Goal: Check status: Check status

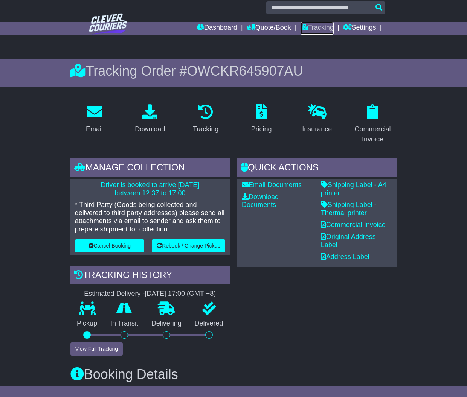
click at [311, 27] on link "Tracking" at bounding box center [317, 28] width 33 height 13
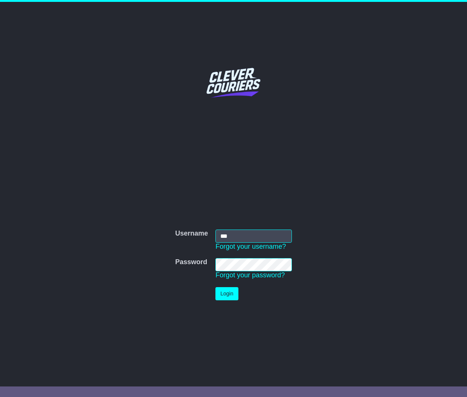
type input "***"
click at [228, 293] on button "Login" at bounding box center [226, 293] width 23 height 13
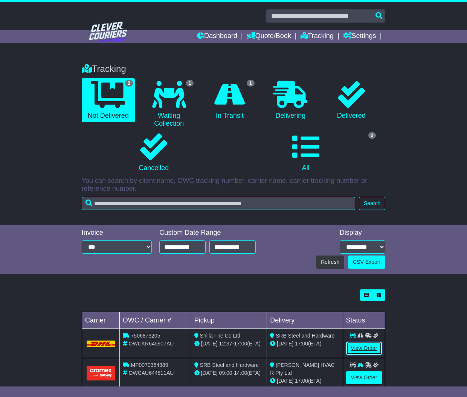
click at [356, 350] on link "View Order" at bounding box center [364, 348] width 36 height 13
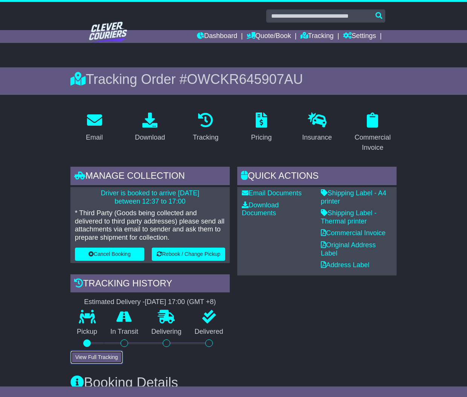
click at [98, 359] on button "View Full Tracking" at bounding box center [96, 357] width 52 height 13
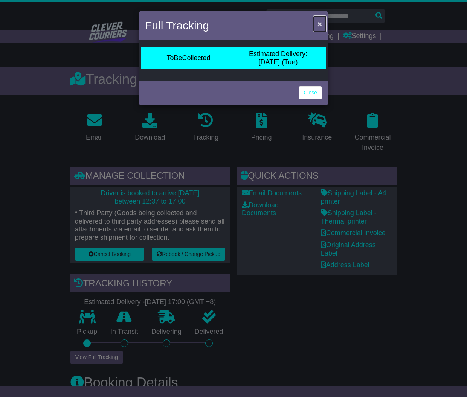
click at [319, 26] on span "×" at bounding box center [319, 24] width 5 height 9
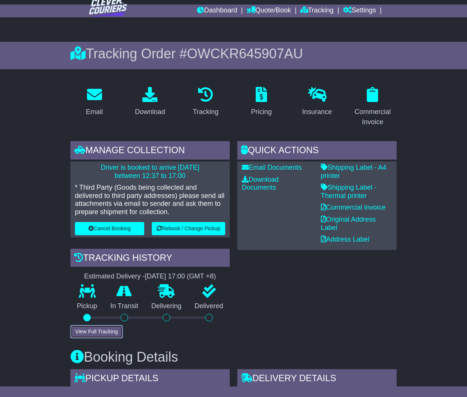
scroll to position [18, 0]
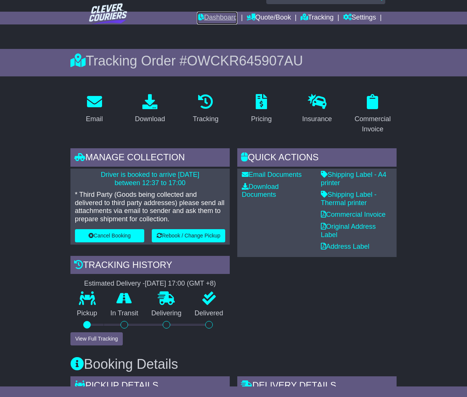
click at [226, 16] on link "Dashboard" at bounding box center [217, 18] width 40 height 13
